Goal: Information Seeking & Learning: Learn about a topic

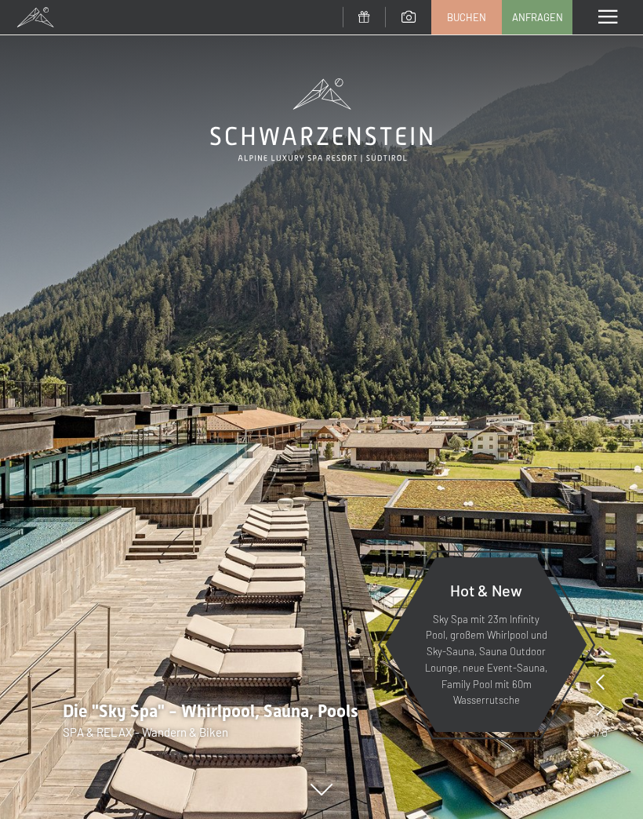
click at [604, 25] on div "Menü" at bounding box center [607, 17] width 71 height 35
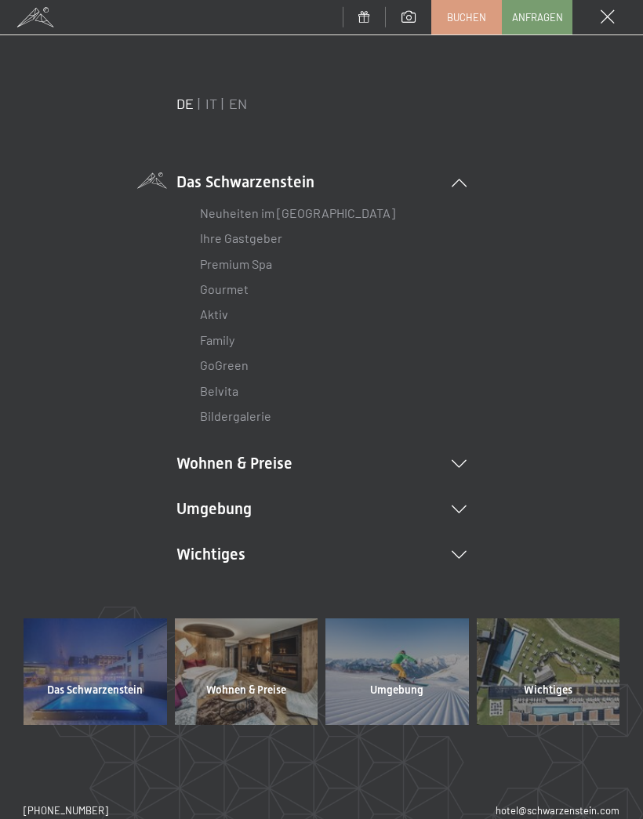
click at [200, 231] on link "Ihre Gastgeber" at bounding box center [241, 238] width 82 height 15
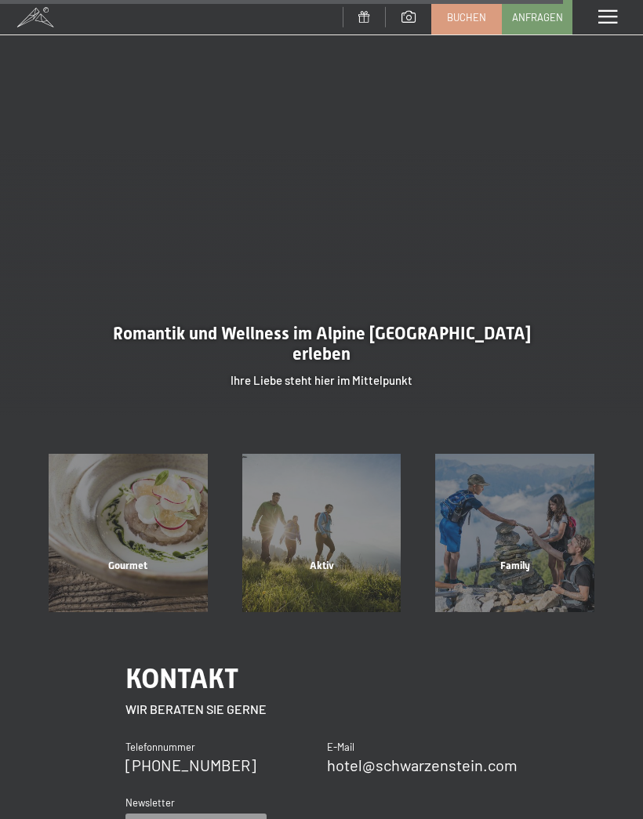
scroll to position [3361, 0]
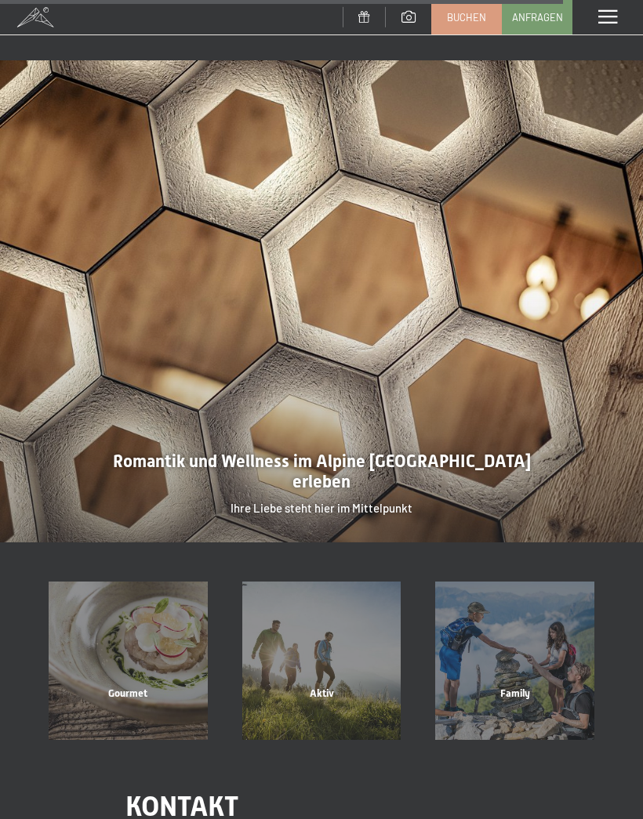
click at [254, 422] on div at bounding box center [321, 301] width 643 height 482
click at [216, 316] on div at bounding box center [321, 301] width 643 height 482
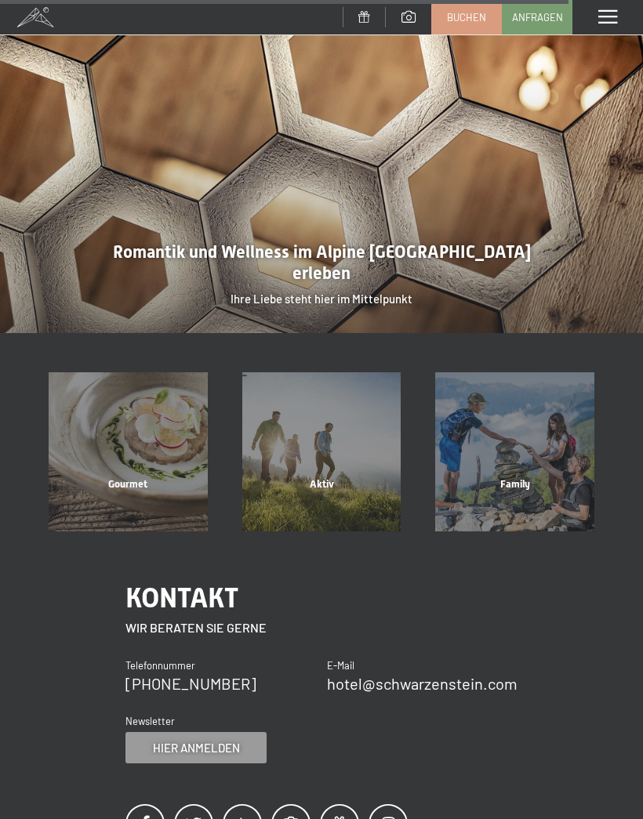
scroll to position [3444, 0]
click at [125, 479] on span "Gourmet" at bounding box center [127, 485] width 39 height 12
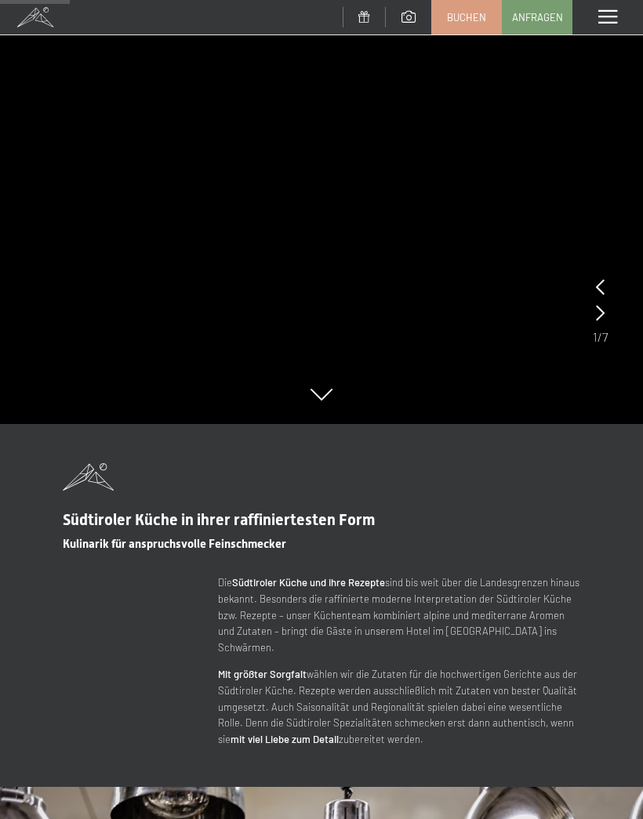
scroll to position [454, 0]
click at [612, 14] on span at bounding box center [607, 17] width 19 height 14
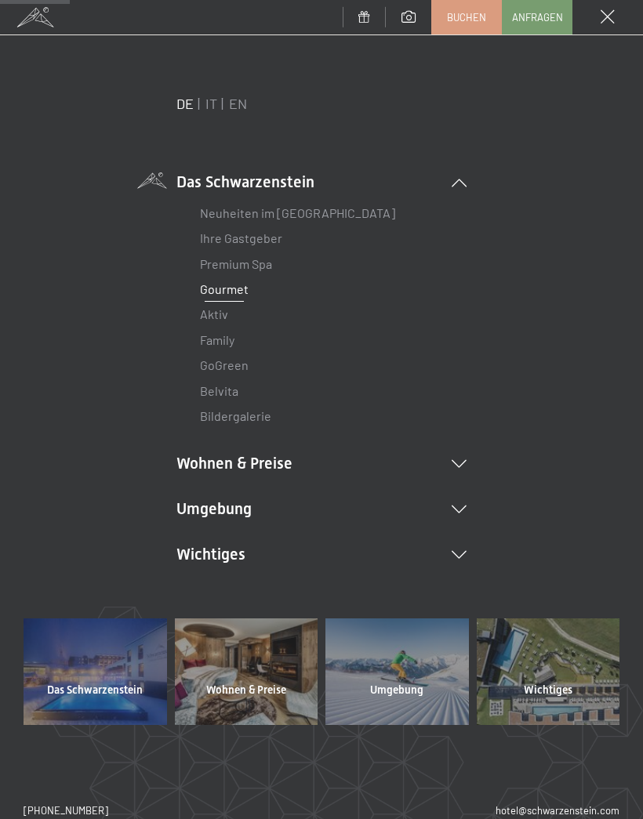
click at [211, 259] on link "Premium Spa" at bounding box center [236, 263] width 72 height 15
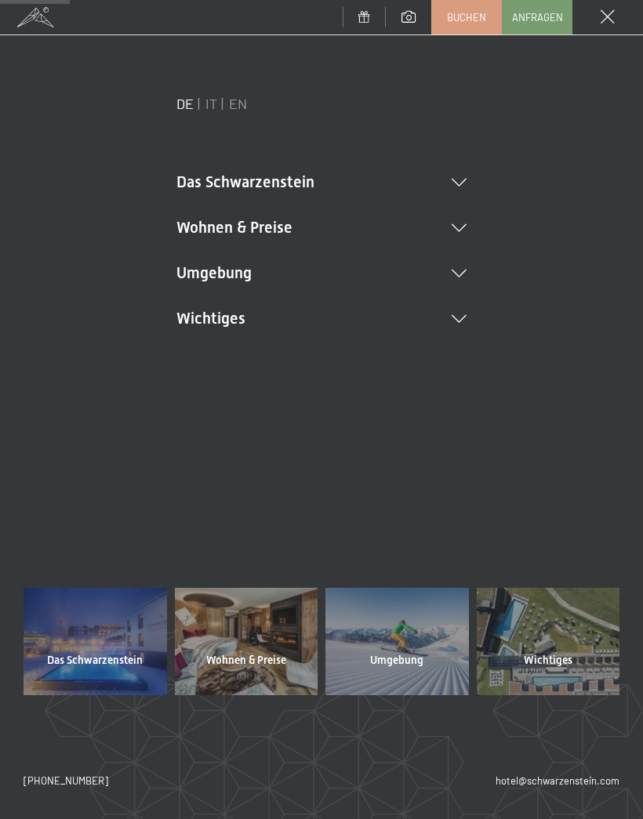
scroll to position [0, 0]
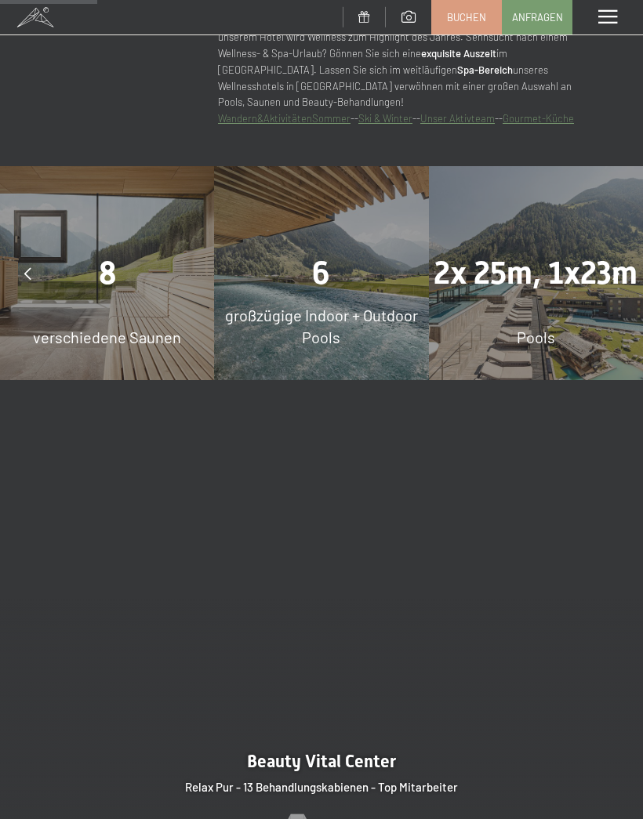
scroll to position [1099, 0]
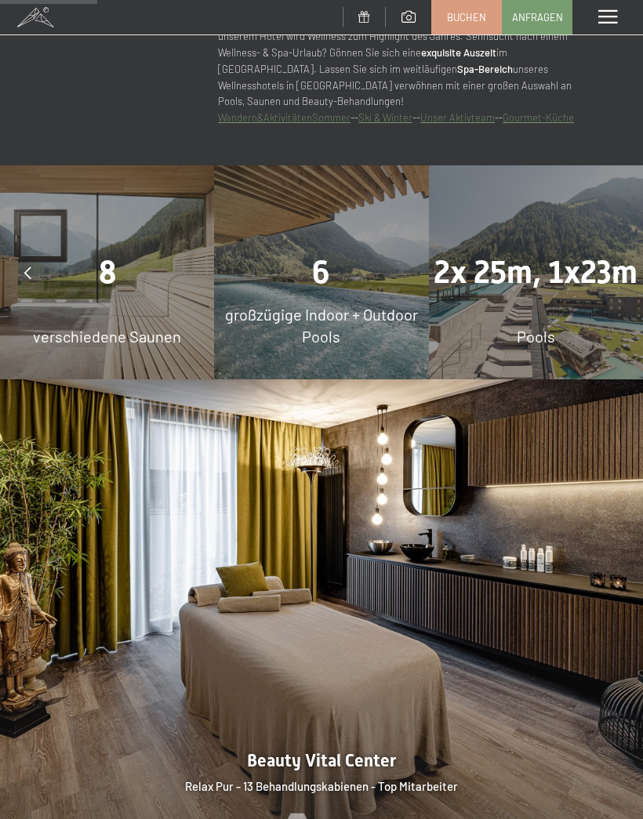
click at [53, 252] on div "8" at bounding box center [107, 273] width 214 height 44
click at [21, 256] on div at bounding box center [27, 272] width 39 height 39
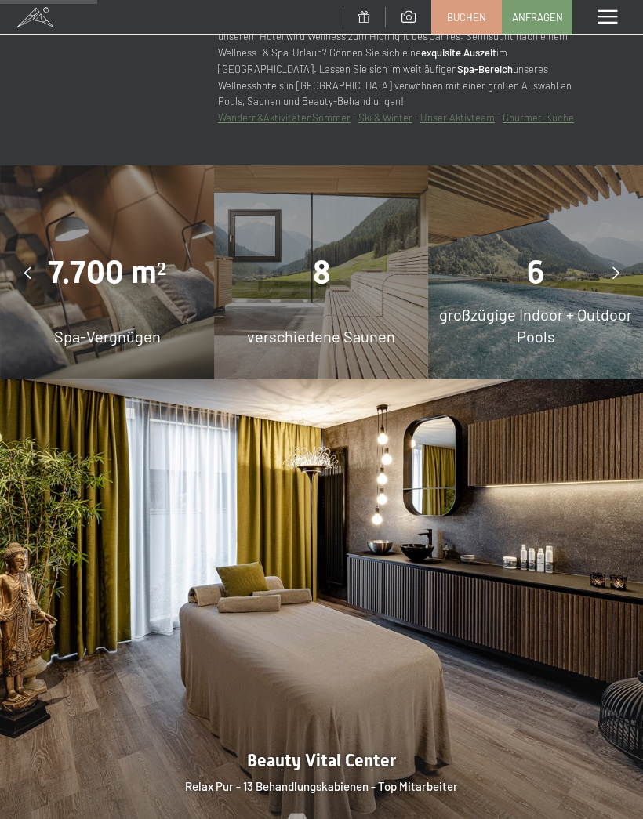
click at [319, 274] on span "8" at bounding box center [321, 272] width 17 height 37
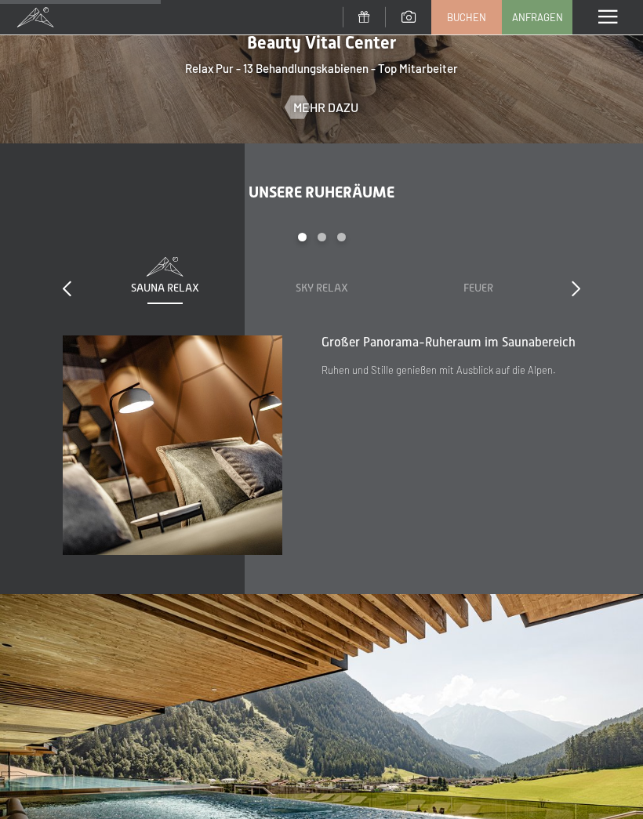
scroll to position [1819, 0]
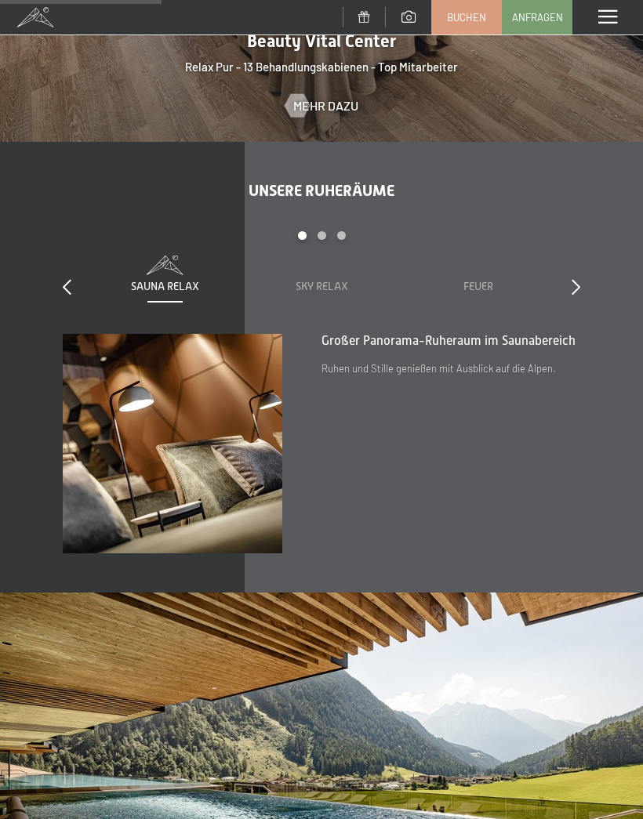
click at [67, 282] on icon at bounding box center [67, 287] width 9 height 16
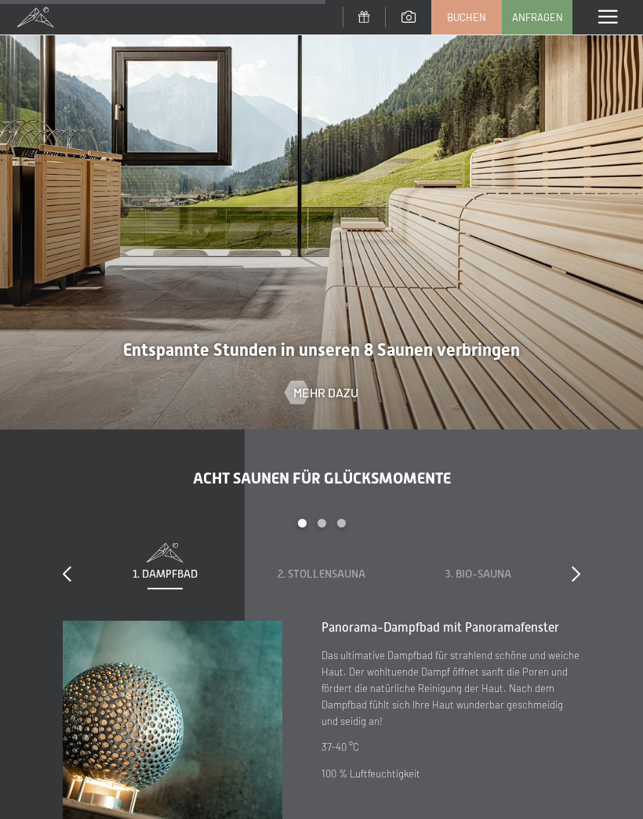
scroll to position [3147, 0]
click at [337, 385] on span "Mehr dazu" at bounding box center [325, 391] width 65 height 17
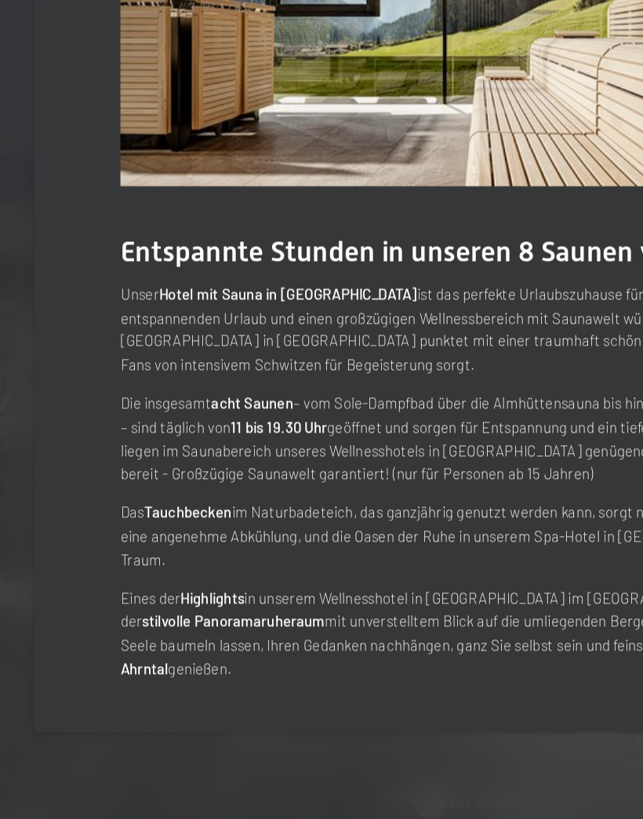
scroll to position [3875, 0]
click at [173, 485] on strong "acht Saunen" at bounding box center [174, 491] width 56 height 13
click at [172, 485] on strong "acht Saunen" at bounding box center [174, 491] width 56 height 13
click at [173, 485] on strong "acht Saunen" at bounding box center [174, 491] width 56 height 13
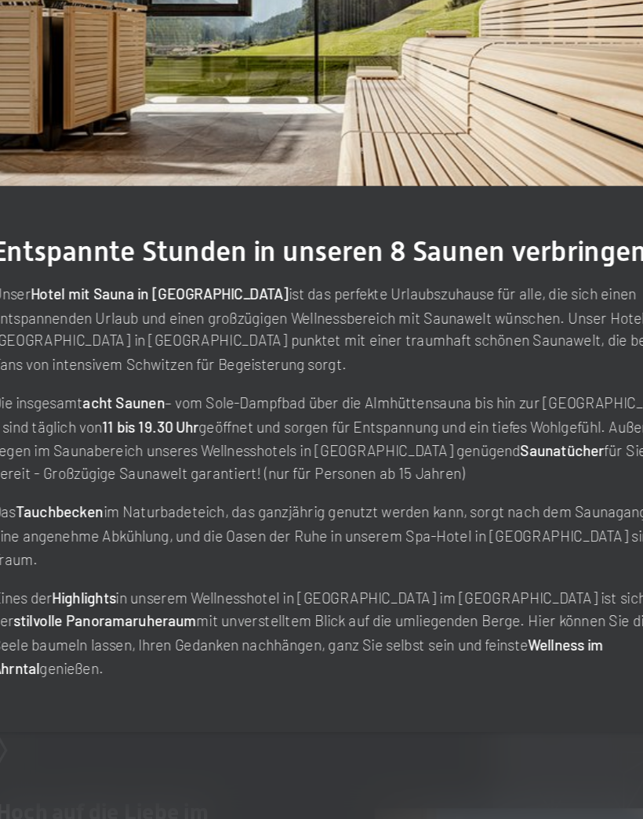
scroll to position [4078, 0]
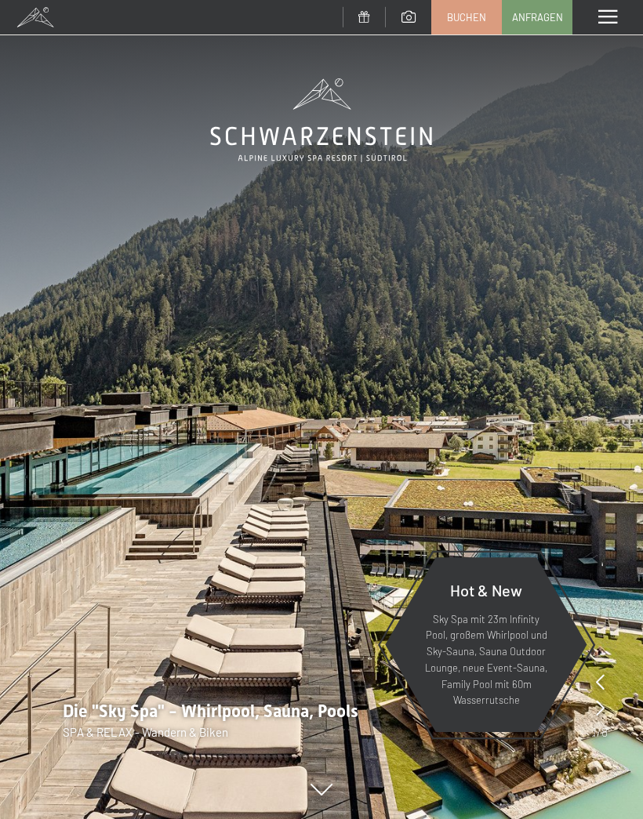
click at [514, 633] on p "Sky Spa mit 23m Infinity Pool, großem Whirlpool und Sky-Sauna, Sauna Outdoor Lo…" at bounding box center [485, 661] width 125 height 98
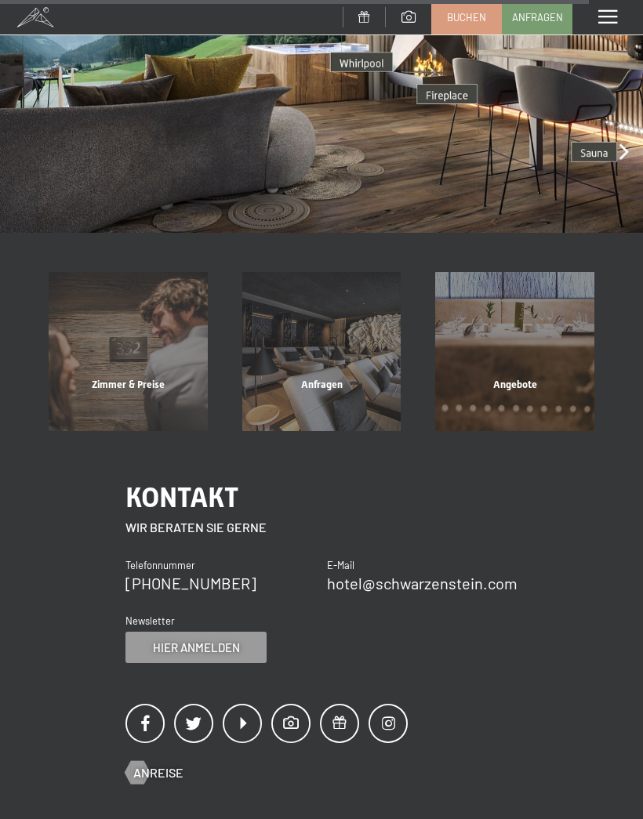
scroll to position [3198, 0]
